Goal: Information Seeking & Learning: Learn about a topic

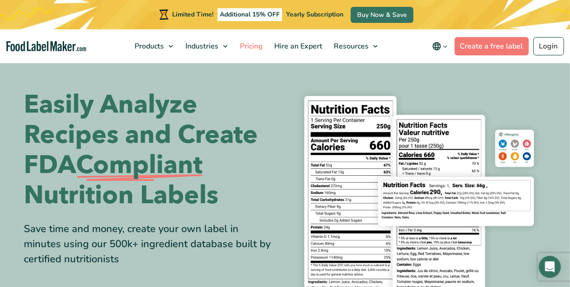
click at [257, 45] on span "Pricing" at bounding box center [250, 46] width 27 height 10
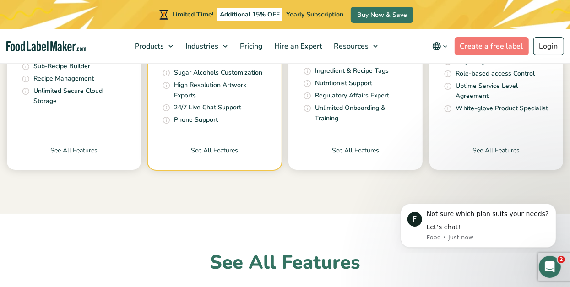
scroll to position [503, 0]
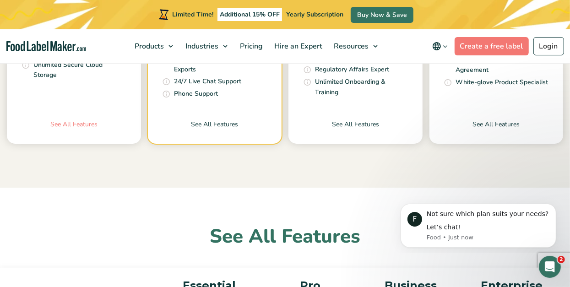
click at [86, 123] on link "See All Features" at bounding box center [74, 131] width 134 height 24
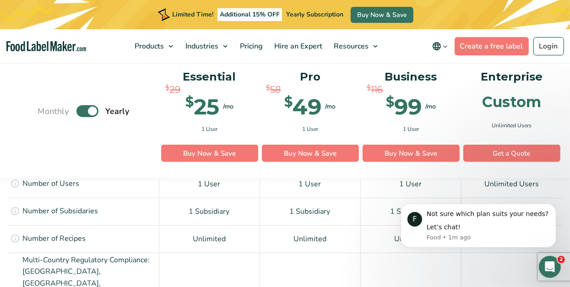
scroll to position [732, 0]
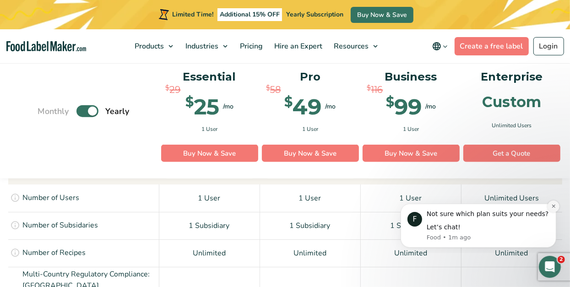
click at [552, 203] on icon "Dismiss notification" at bounding box center [552, 205] width 5 height 5
click at [550, 207] on button "Dismiss notification" at bounding box center [553, 206] width 12 height 12
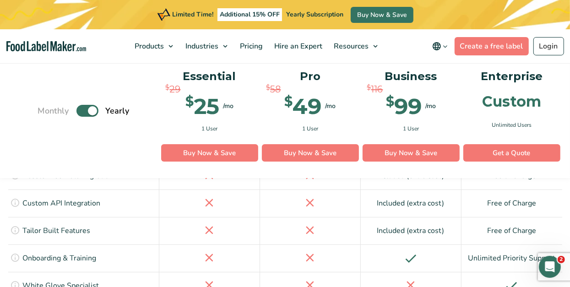
scroll to position [2104, 0]
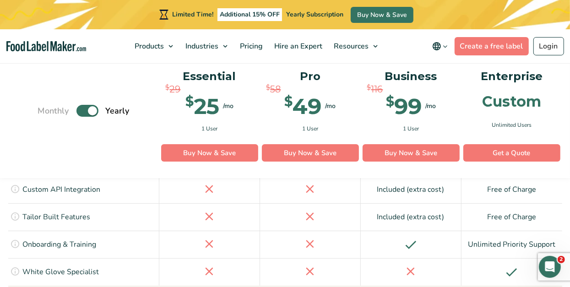
click at [93, 113] on label "Toggle" at bounding box center [87, 111] width 22 height 12
click at [46, 113] on input "Toggle" at bounding box center [43, 111] width 6 height 6
checkbox input "false"
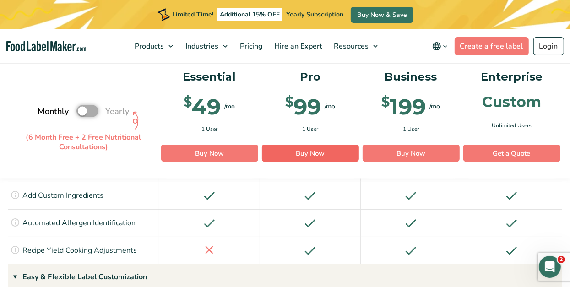
scroll to position [869, 0]
